Goal: Understand process/instructions: Learn how to perform a task or action

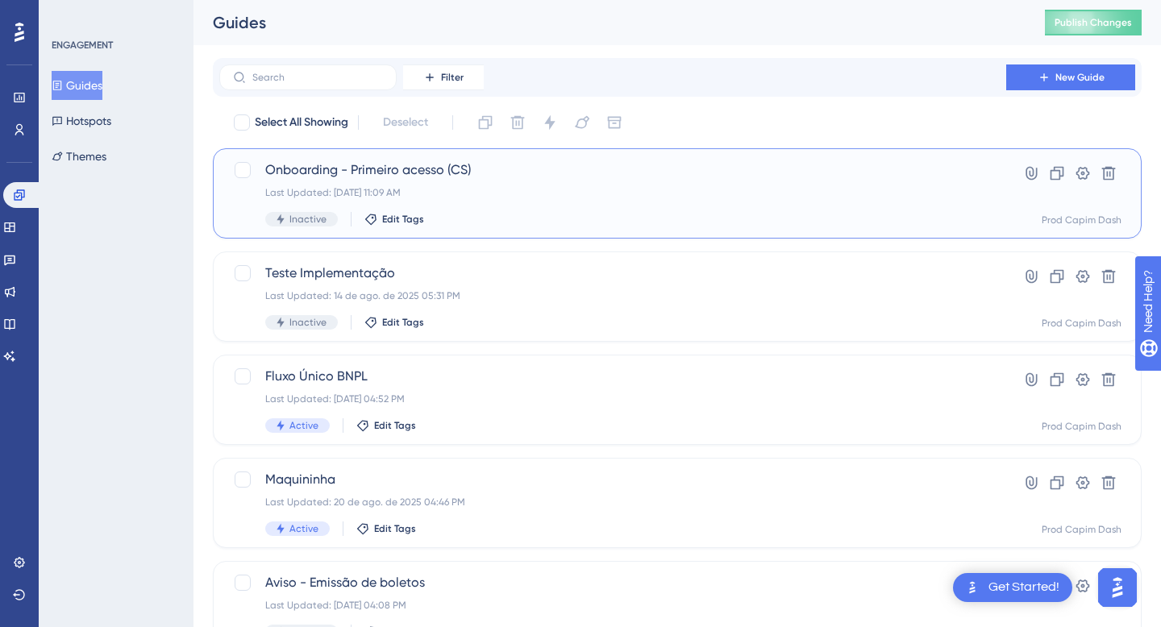
click at [479, 182] on div "Onboarding - Primeiro acesso (CS) Last Updated: [DATE] 11:09 AM Inactive Edit T…" at bounding box center [612, 193] width 695 height 66
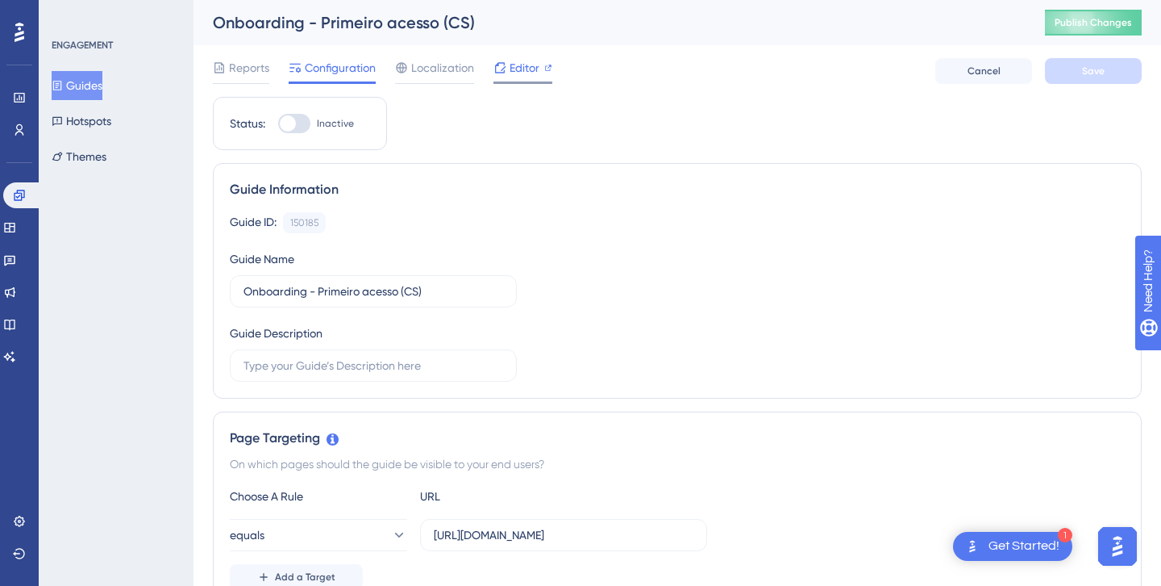
click at [502, 69] on icon at bounding box center [500, 67] width 10 height 10
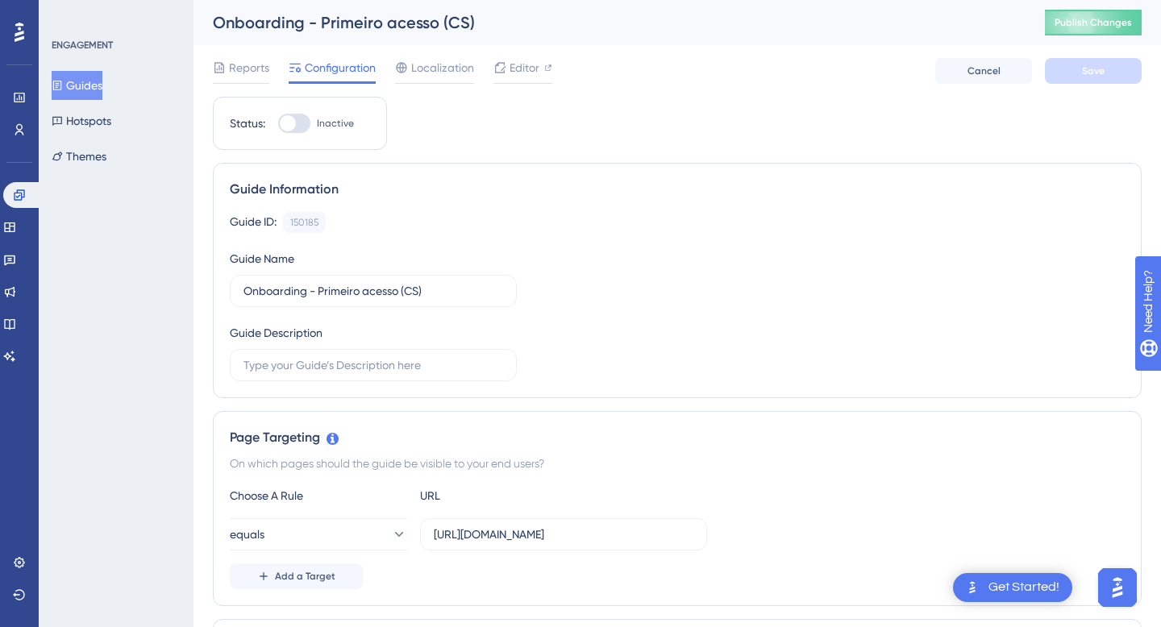
click at [85, 77] on button "Guides" at bounding box center [77, 85] width 51 height 29
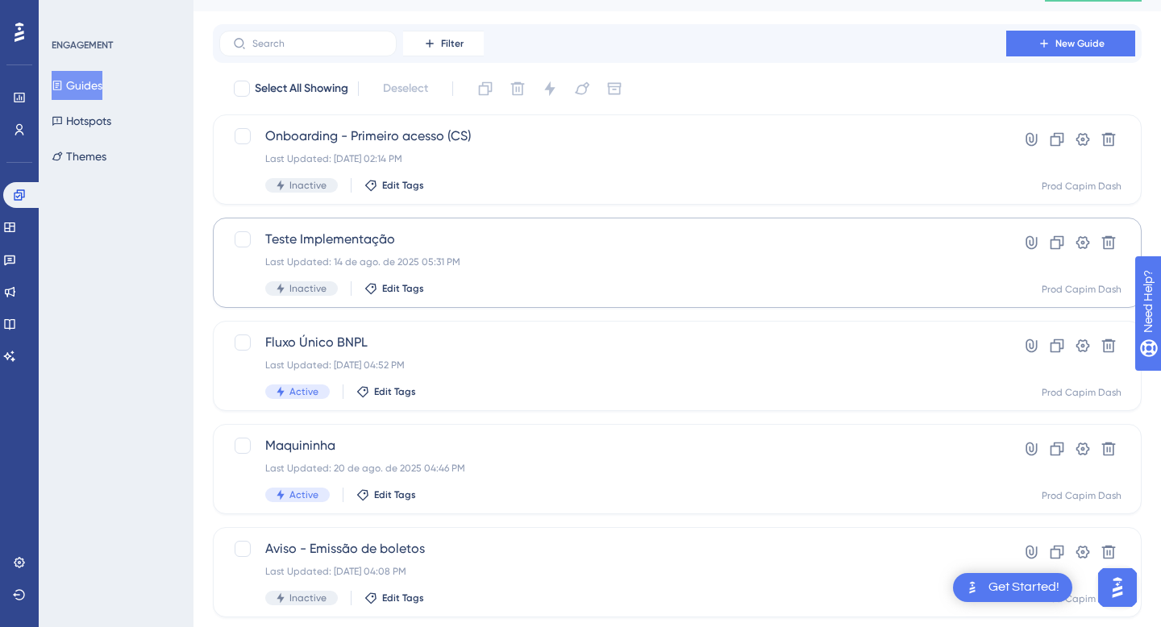
scroll to position [35, 0]
click at [477, 264] on div "Last Updated: 14 de ago. de 2025 05:31 PM" at bounding box center [612, 261] width 695 height 13
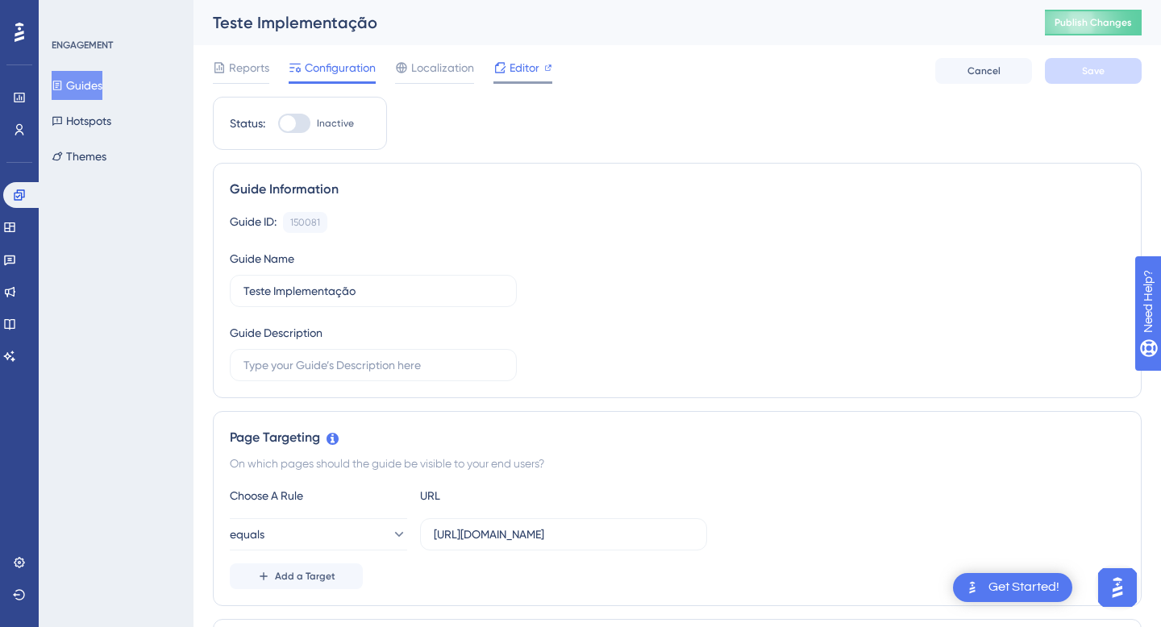
click at [519, 70] on span "Editor" at bounding box center [525, 67] width 30 height 19
